Goal: Find specific page/section: Find specific page/section

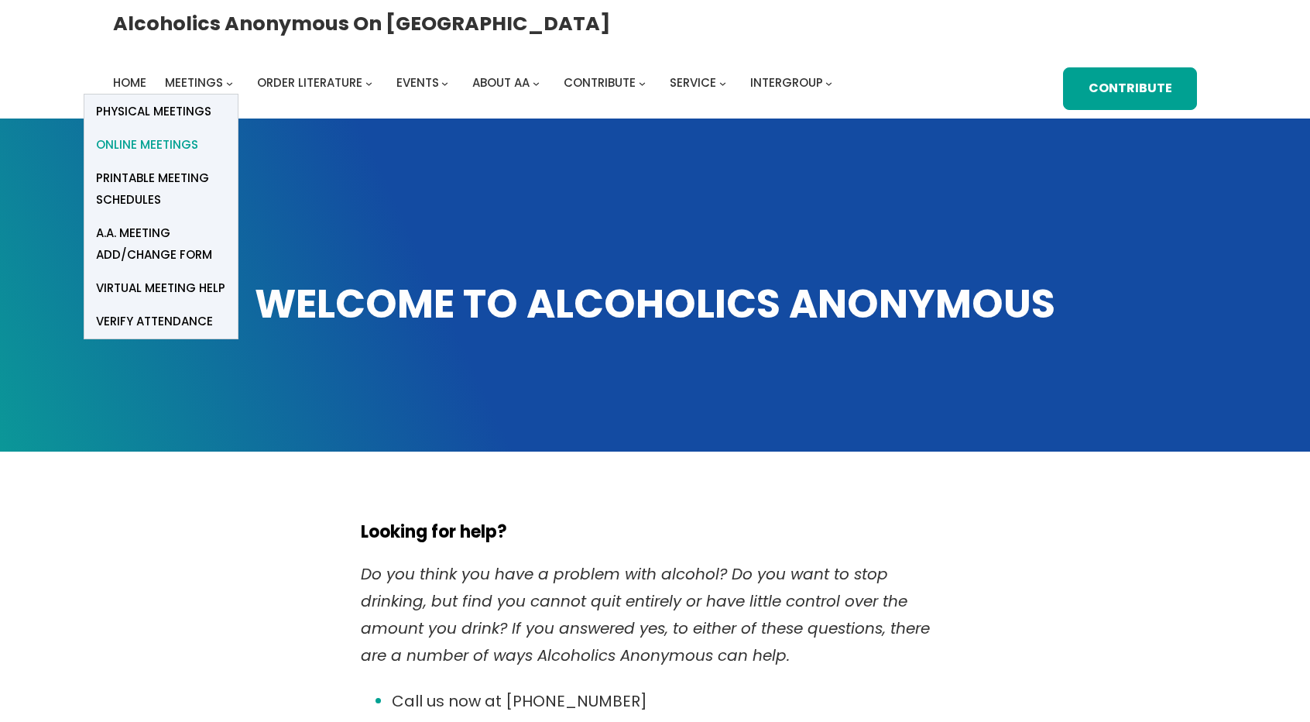
click at [198, 134] on span "Online Meetings" at bounding box center [147, 145] width 102 height 22
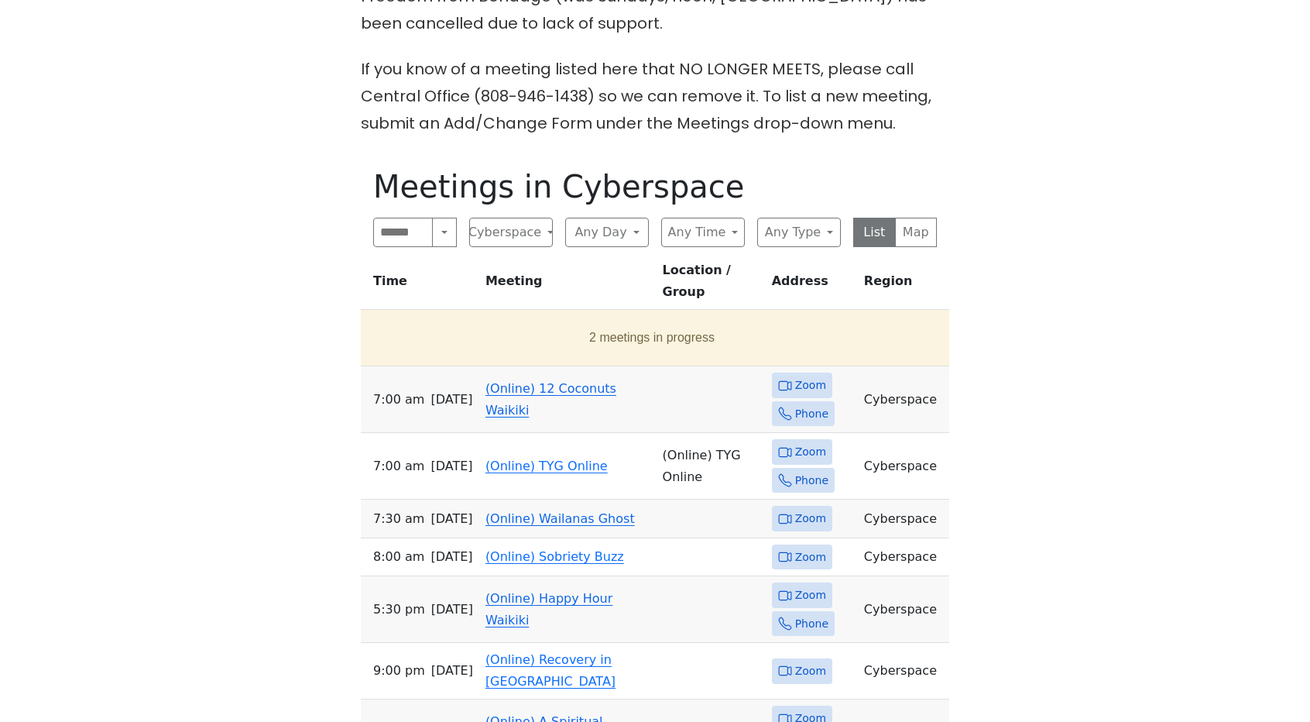
scroll to position [537, 0]
click at [516, 457] on link "(Online) TYG Online" at bounding box center [546, 464] width 122 height 15
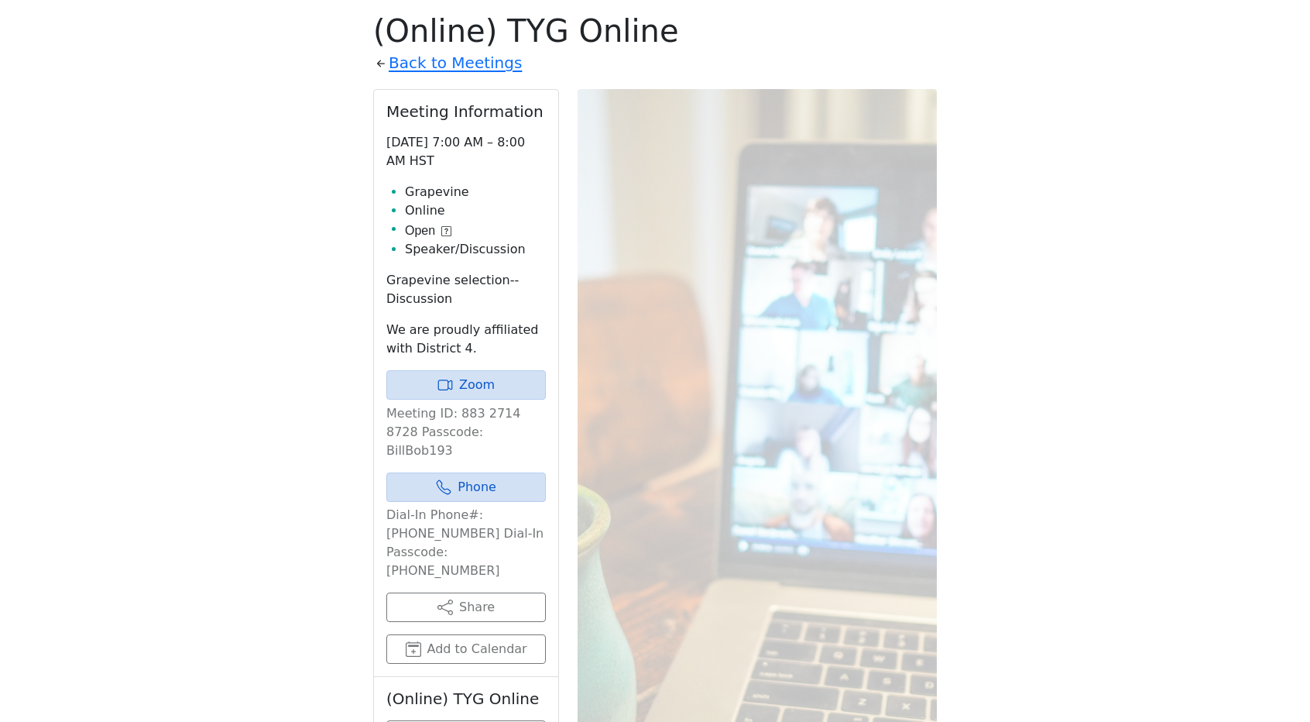
scroll to position [537, 0]
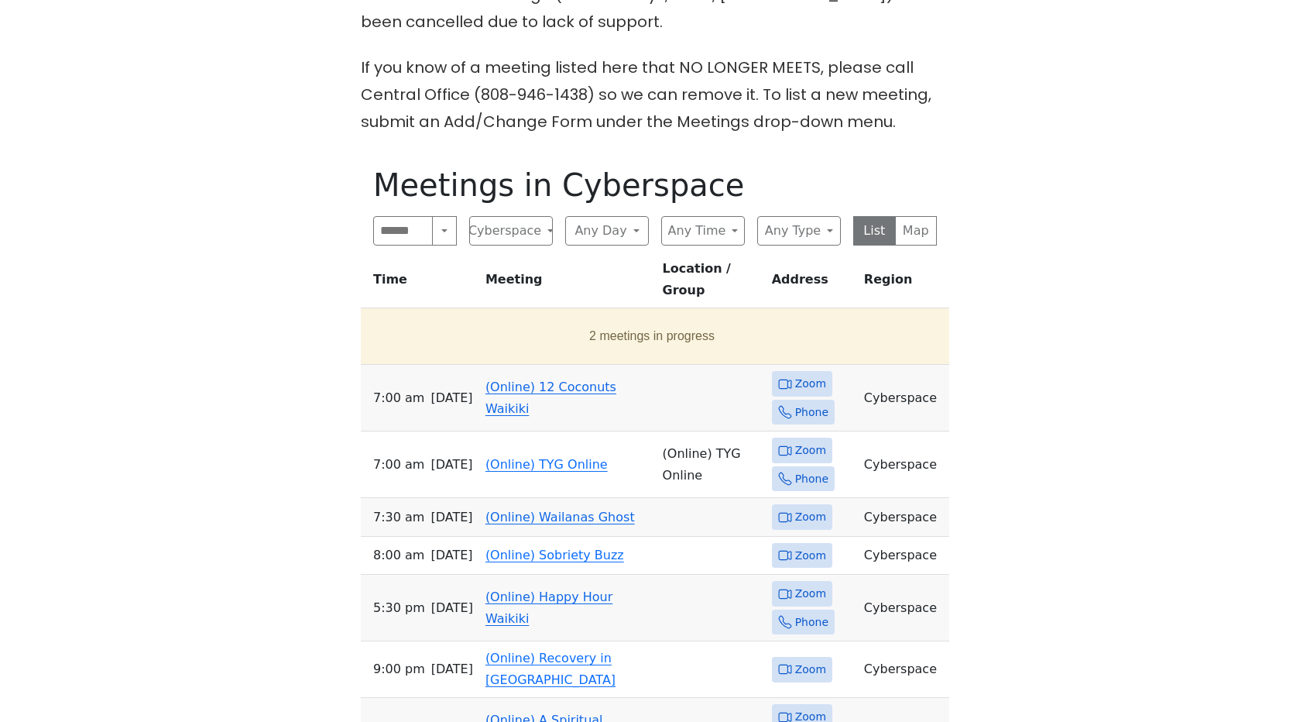
click at [795, 374] on span "Zoom" at bounding box center [810, 383] width 31 height 19
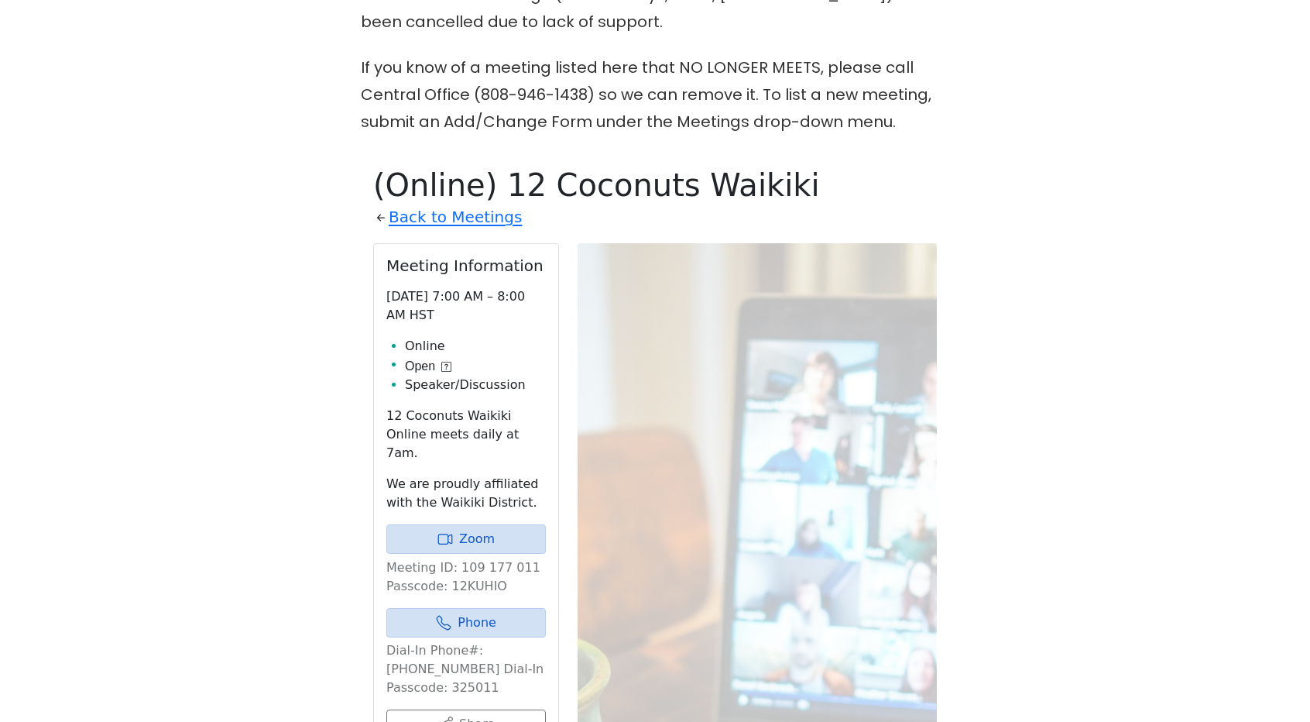
scroll to position [691, 0]
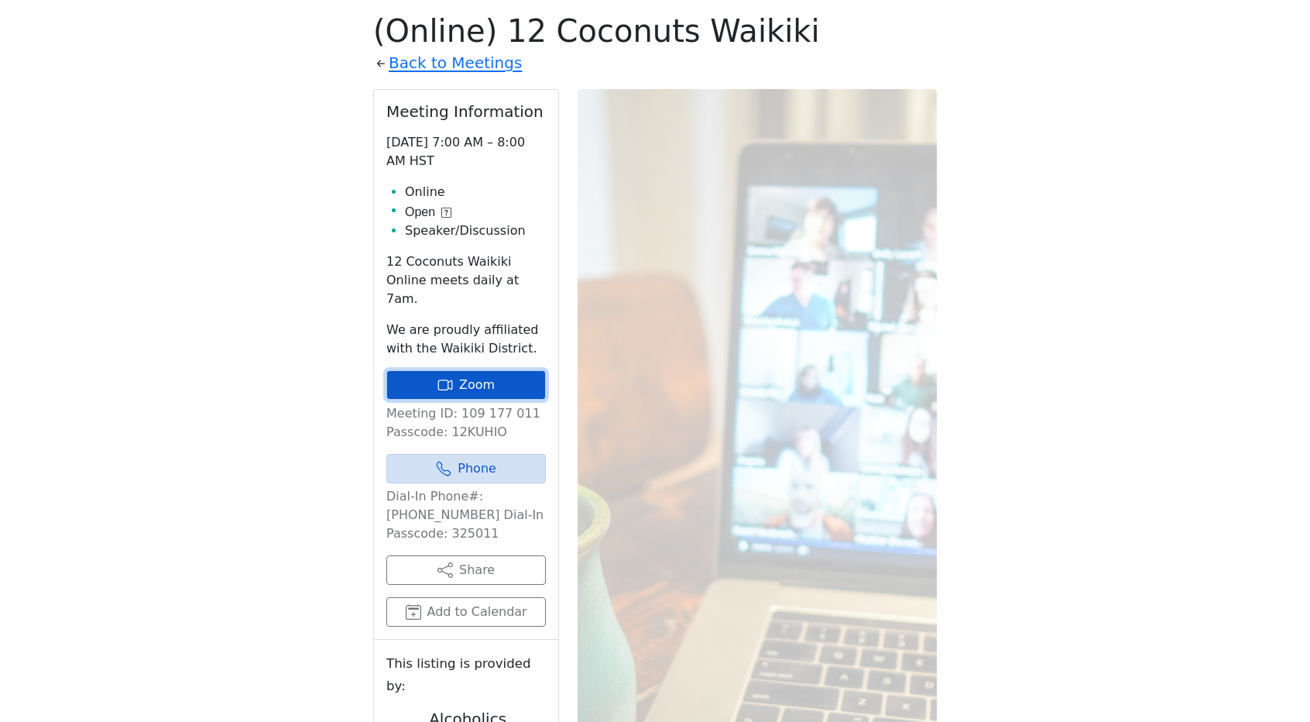
click at [513, 370] on link "Zoom" at bounding box center [465, 384] width 159 height 29
